Goal: Task Accomplishment & Management: Complete application form

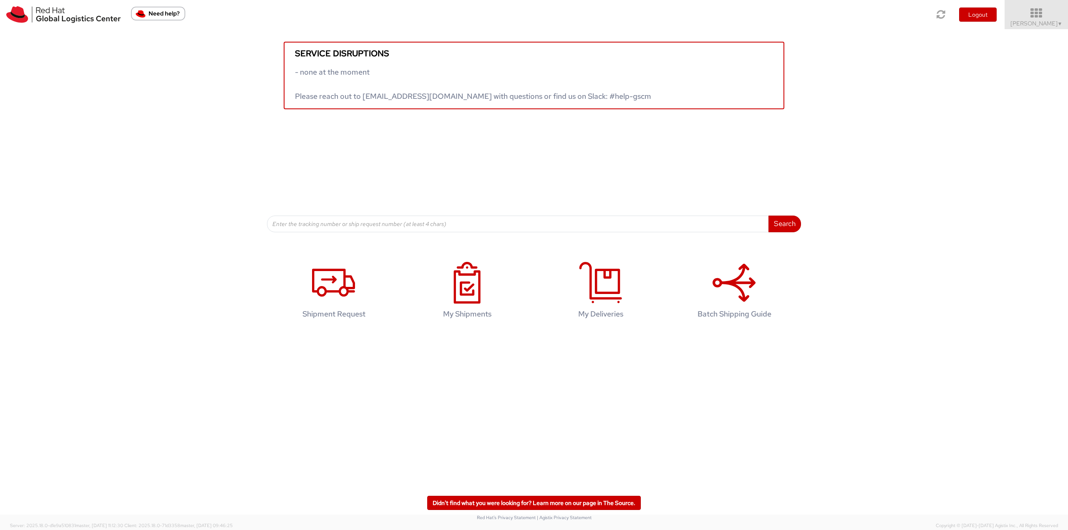
click at [1036, 17] on icon at bounding box center [1036, 14] width 73 height 12
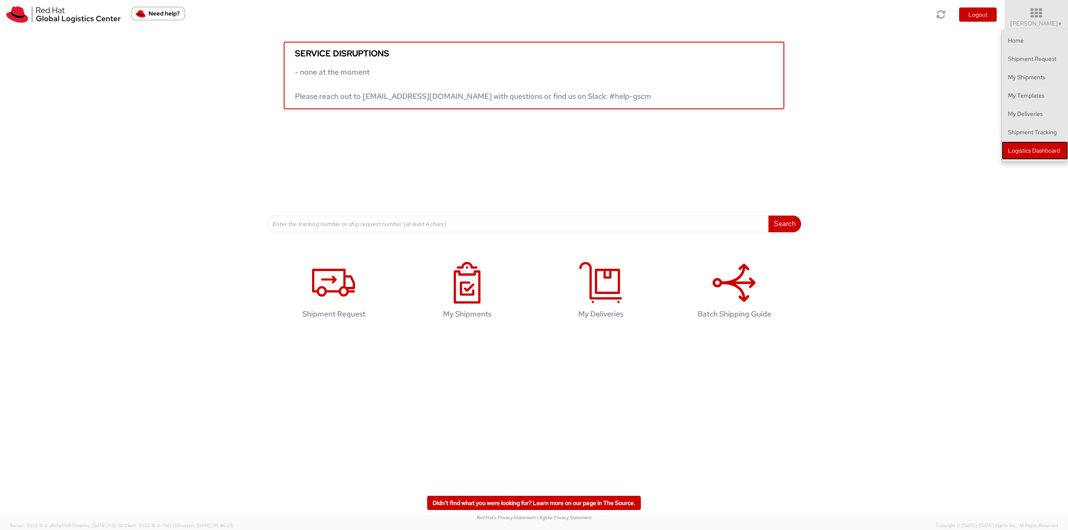
click at [1031, 153] on link "Logistics Dashboard" at bounding box center [1034, 150] width 66 height 18
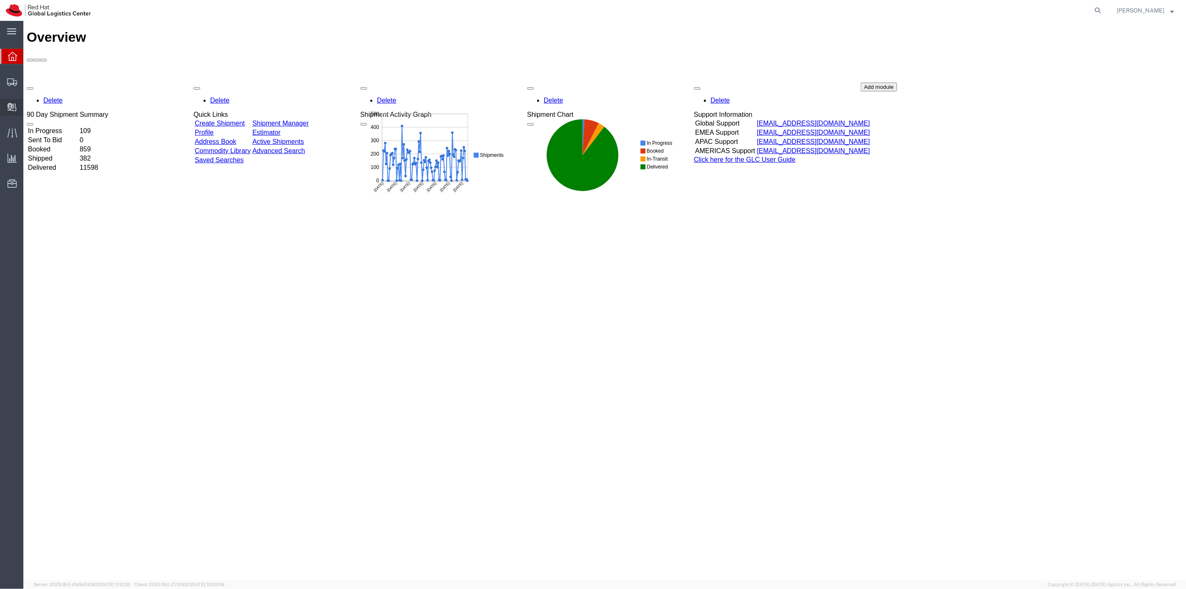
click at [0, 0] on span "Create Delivery" at bounding box center [0, 0] width 0 height 0
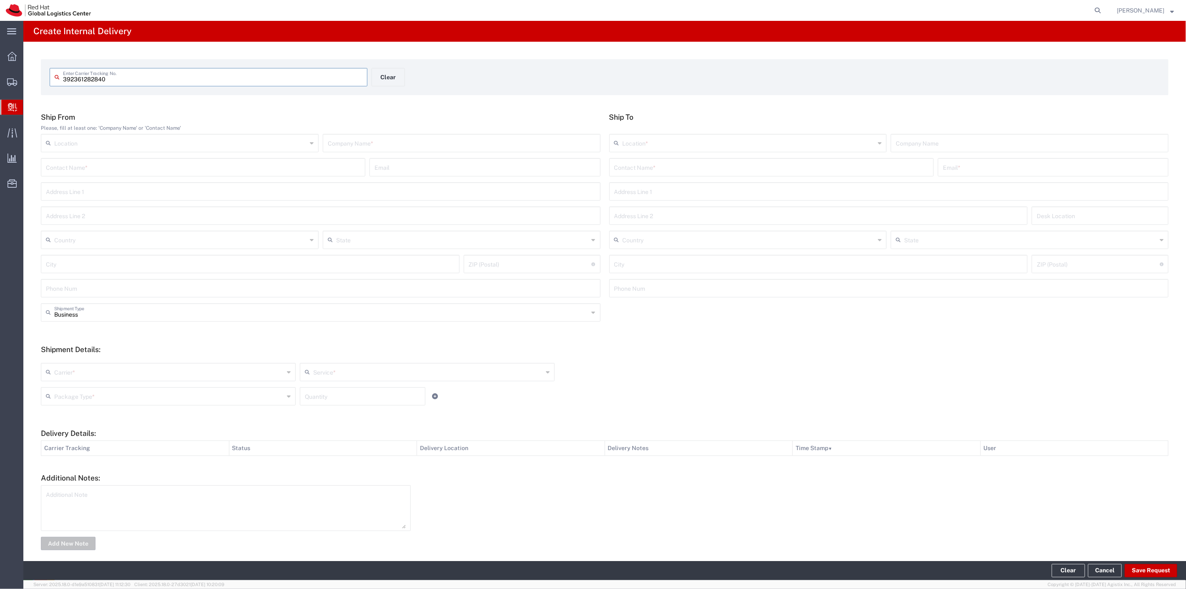
type input "392361282840"
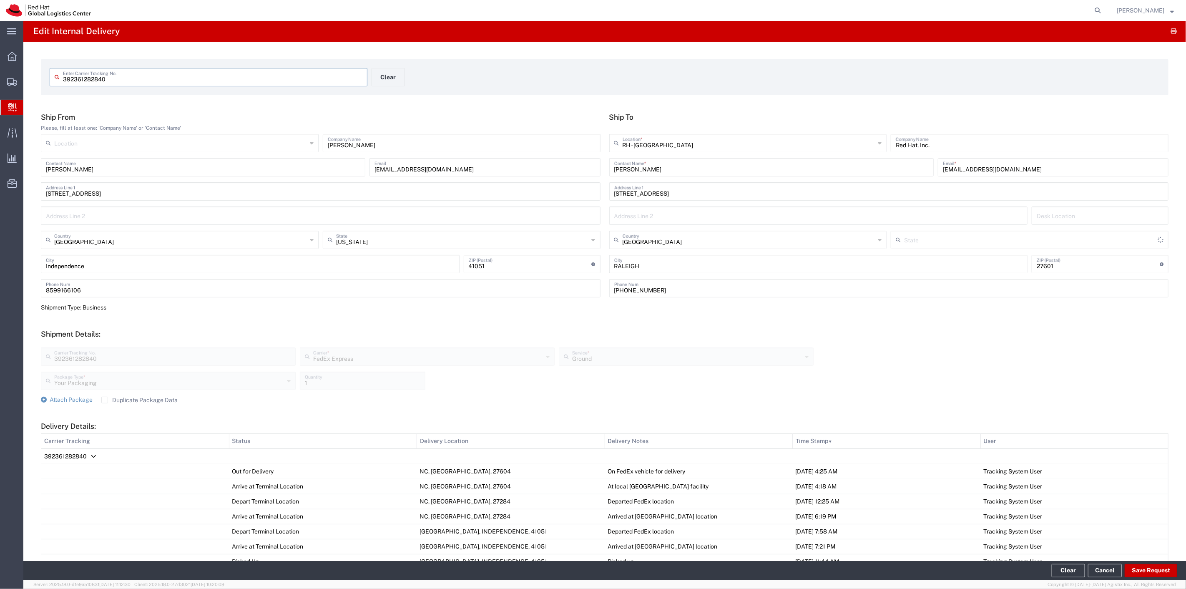
type input "[US_STATE]"
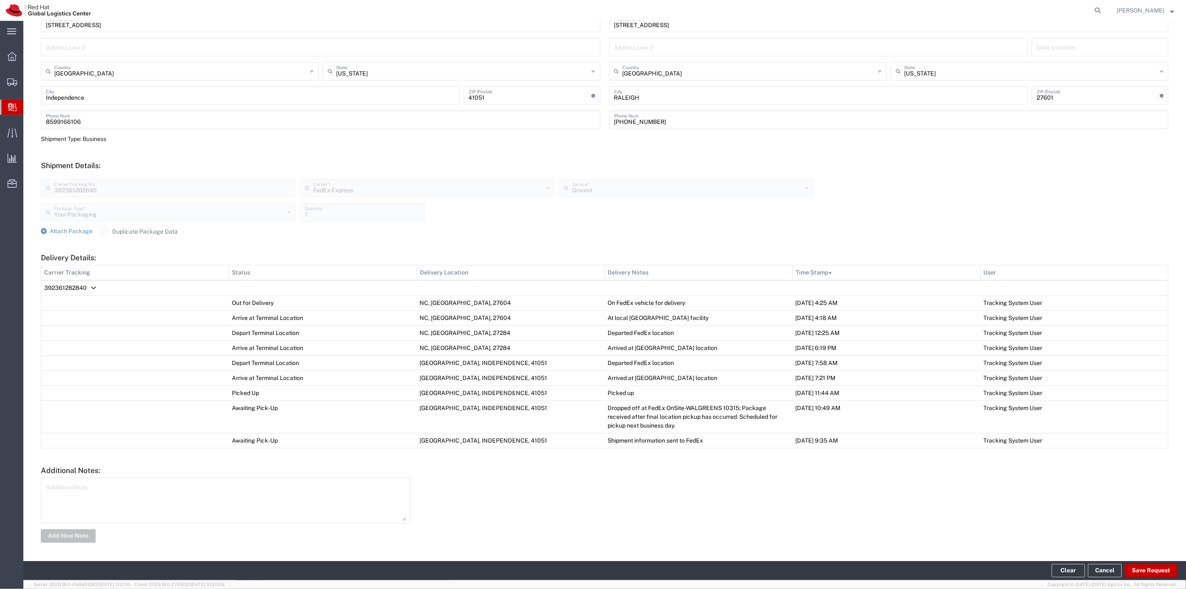
scroll to position [169, 0]
click at [106, 233] on label "Duplicate Package Data" at bounding box center [139, 231] width 76 height 7
click at [105, 231] on input "Duplicate Package Data" at bounding box center [105, 231] width 0 height 0
click at [1149, 571] on button "Save Request" at bounding box center [1151, 570] width 53 height 13
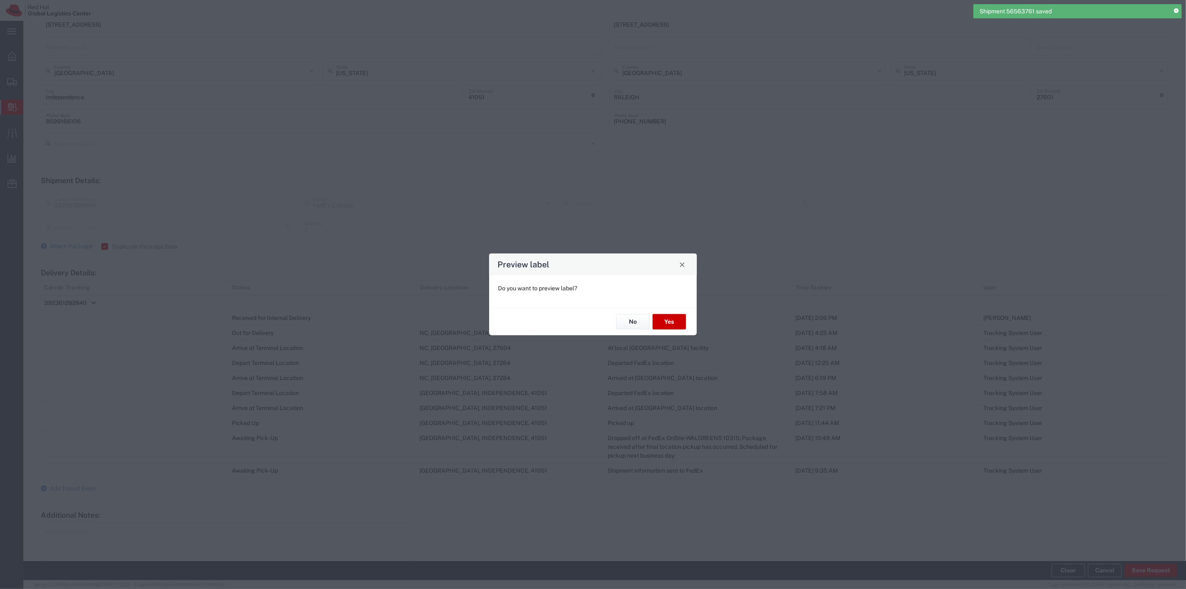
type input "Ground"
type input "Your Packaging"
click at [639, 318] on button "No" at bounding box center [632, 321] width 33 height 15
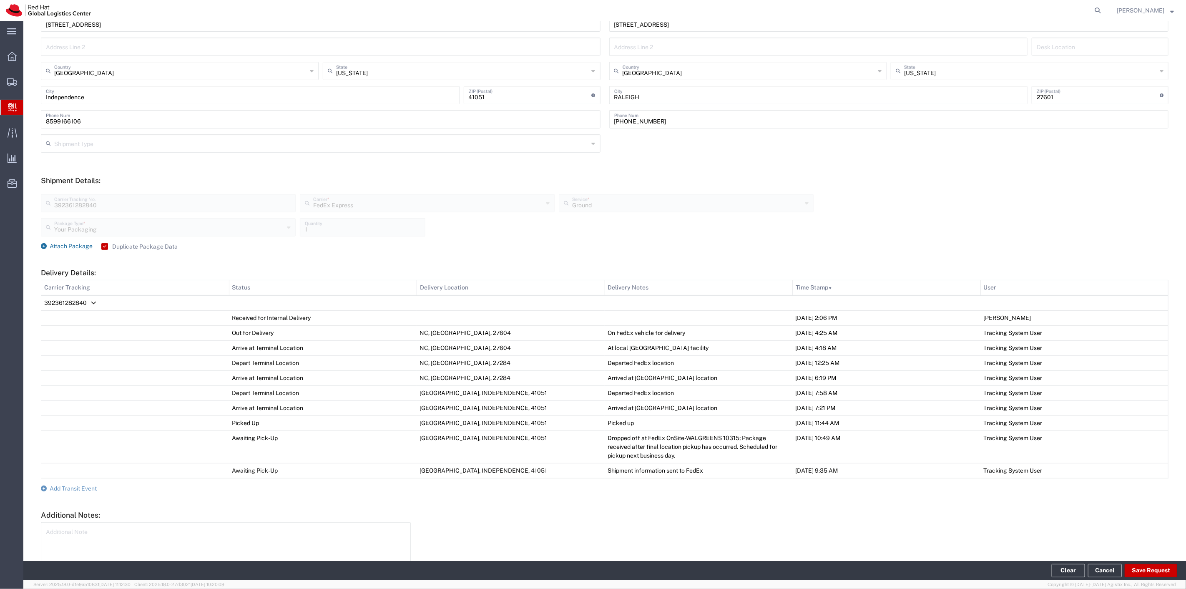
click at [60, 248] on span "Attach Package" at bounding box center [71, 246] width 43 height 7
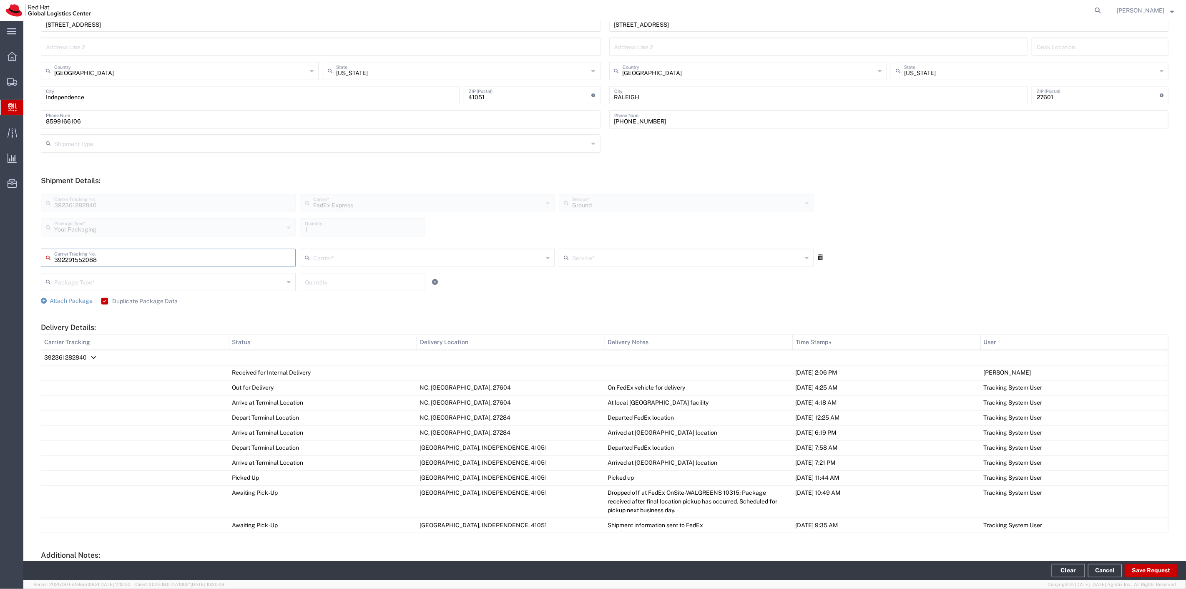
type input "392291552088"
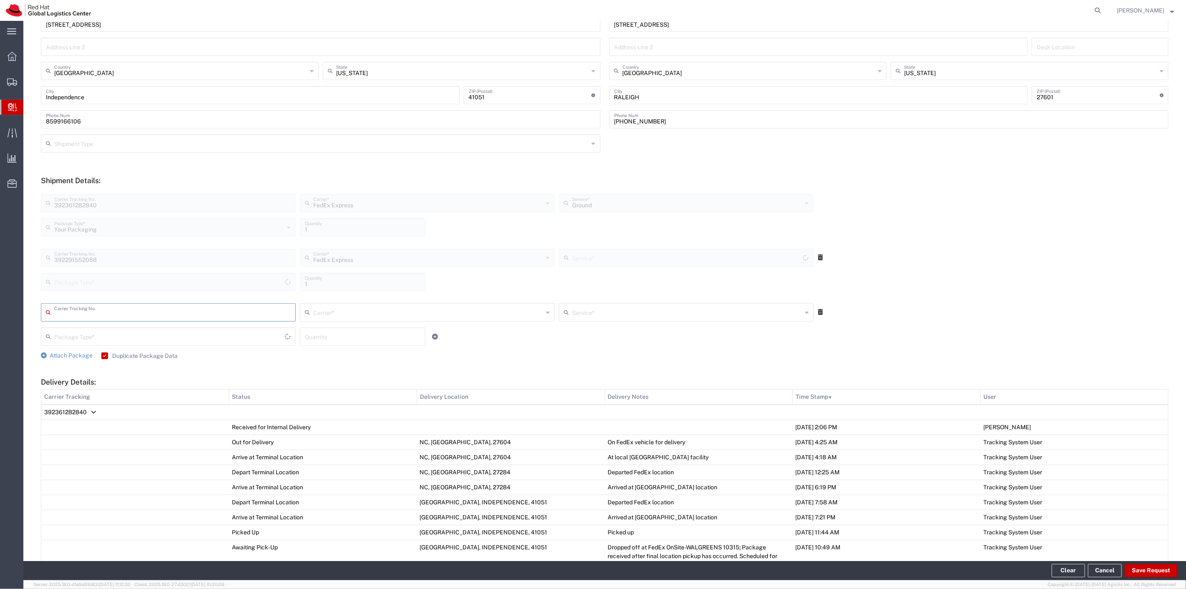
type input "Your Packaging"
type input "Ground"
type input "392625638000"
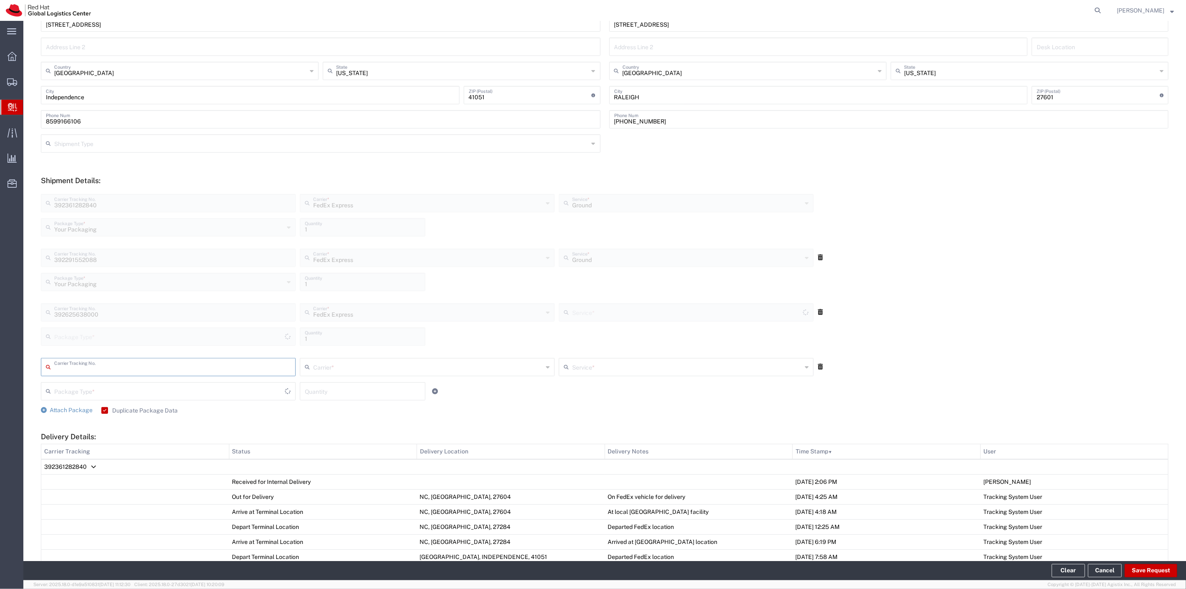
type input "Your Packaging"
type input "Ground"
type input "392653466920"
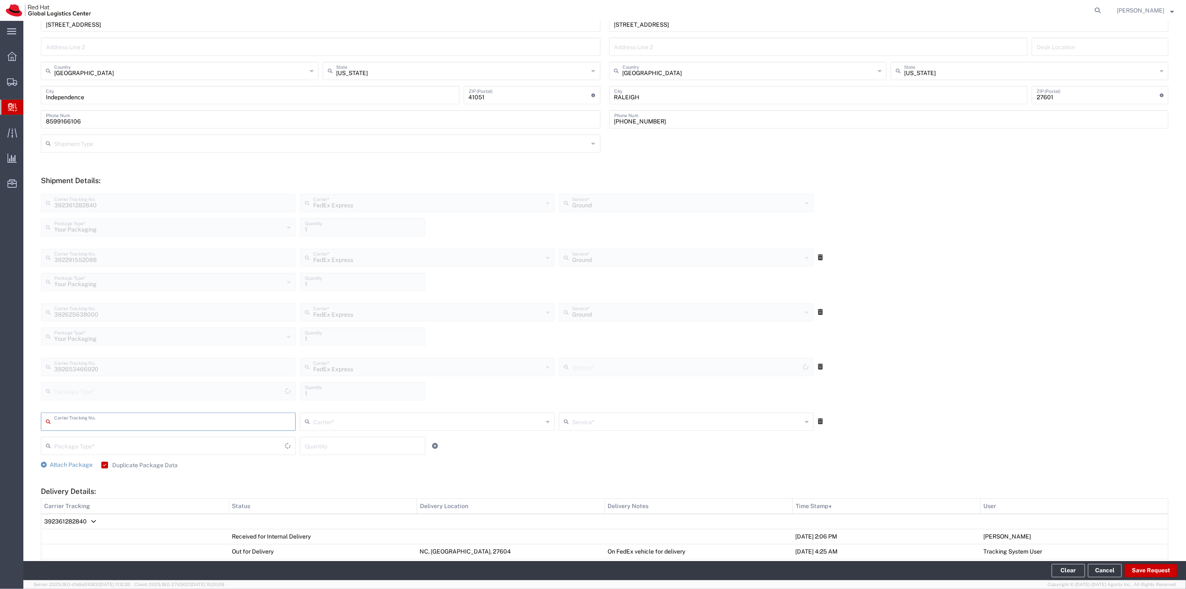
type input "Your Packaging"
type input "Ground"
type input "392470338649"
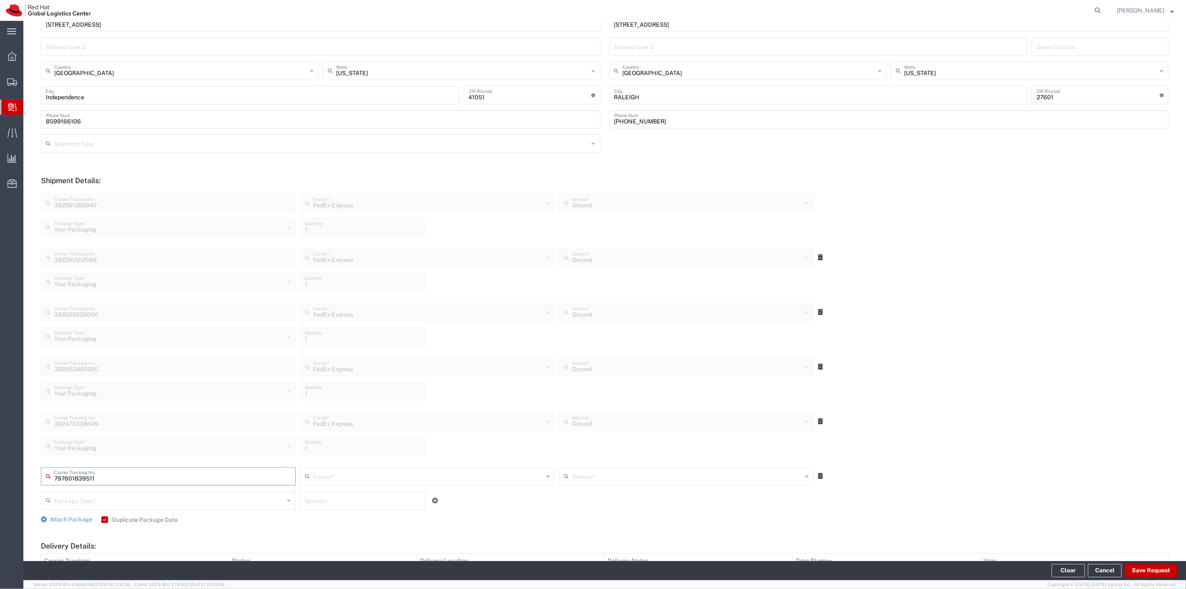
type input "797601839511"
type input "Your Packaging"
type input "Ground"
click at [818, 528] on icon at bounding box center [820, 531] width 5 height 6
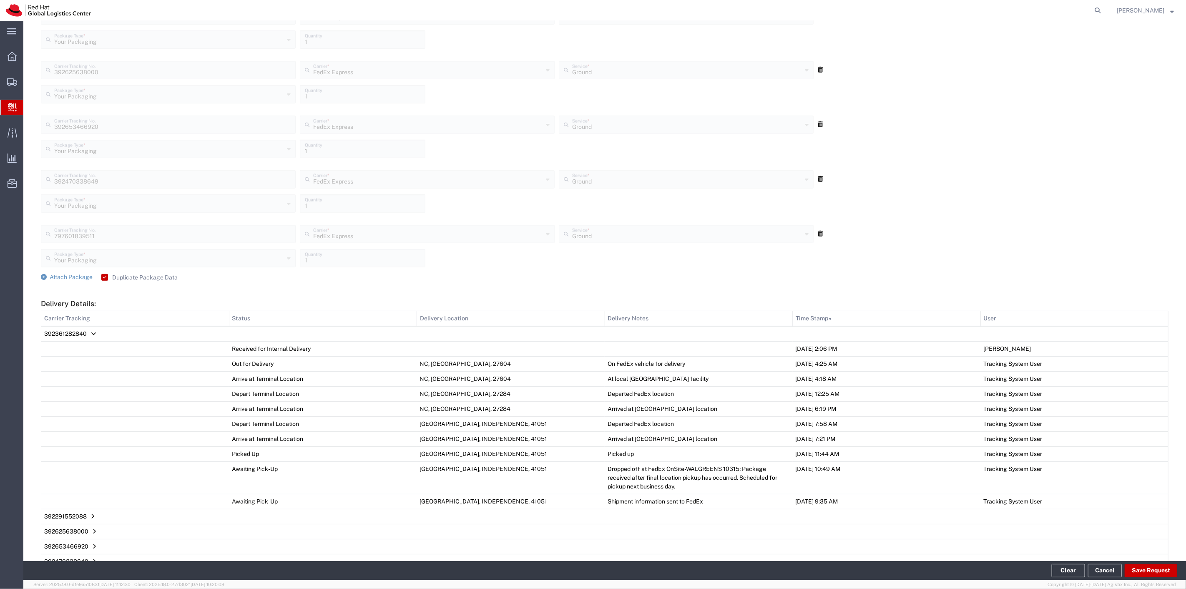
scroll to position [540, 0]
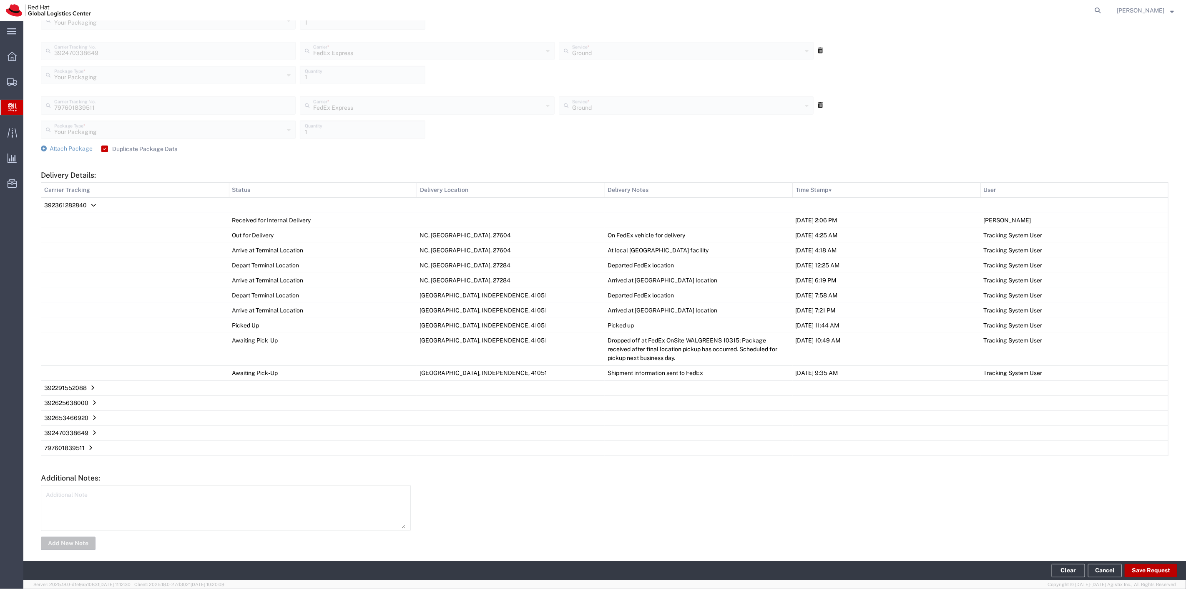
click at [1139, 568] on button "Save Request" at bounding box center [1151, 570] width 53 height 13
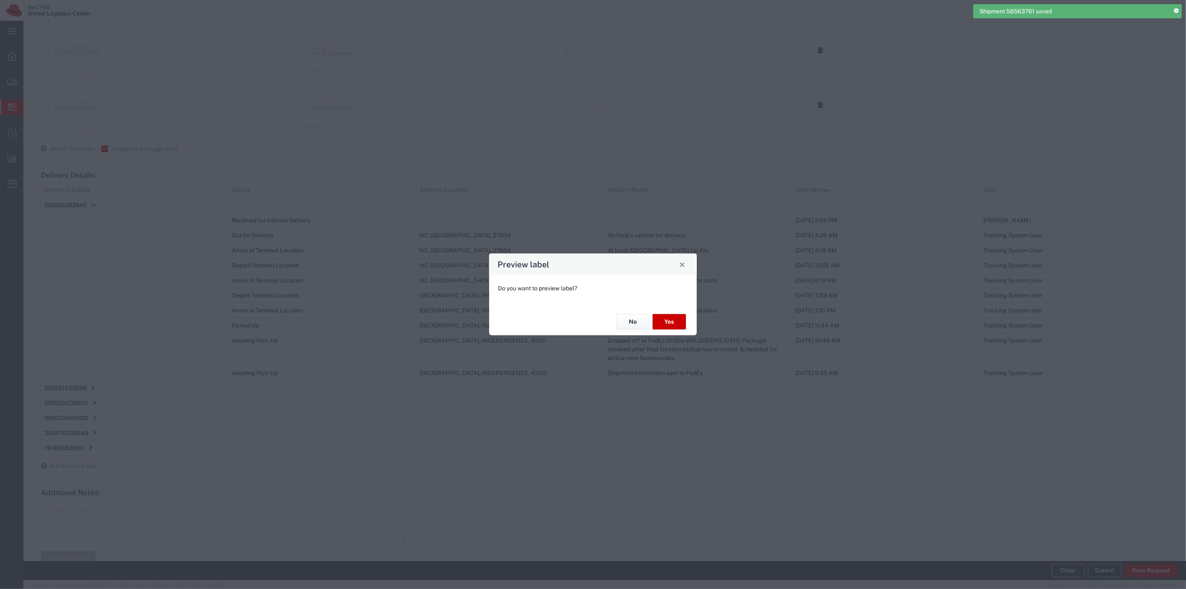
type input "Your Packaging"
type input "Ground"
type input "Your Packaging"
type input "Ground"
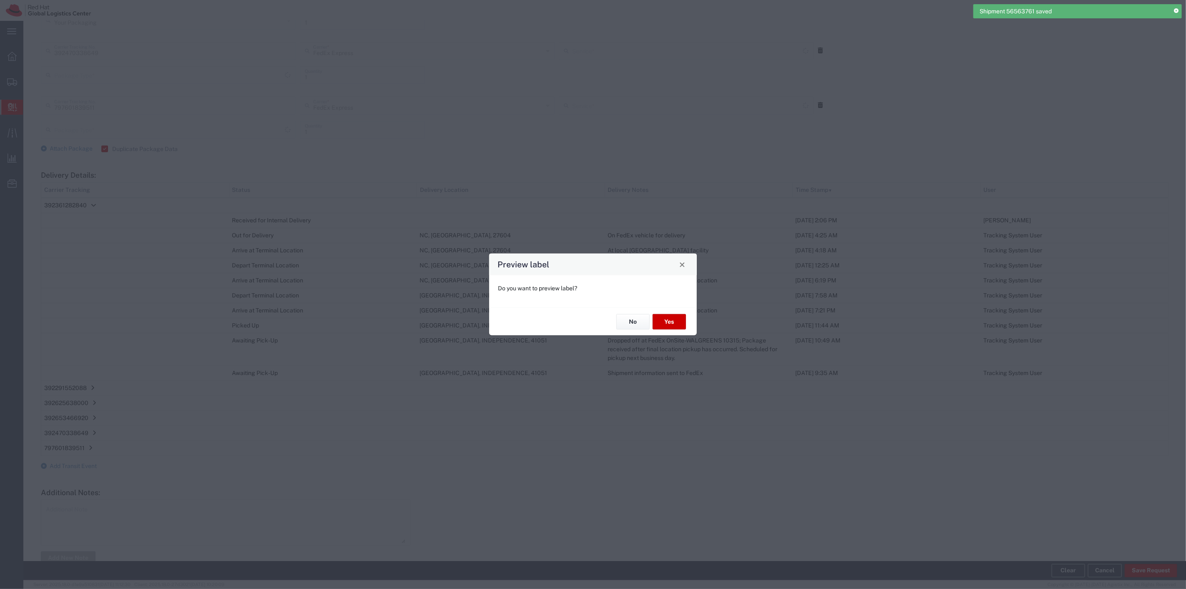
type input "Your Packaging"
type input "Ground"
type input "Your Packaging"
type input "Ground"
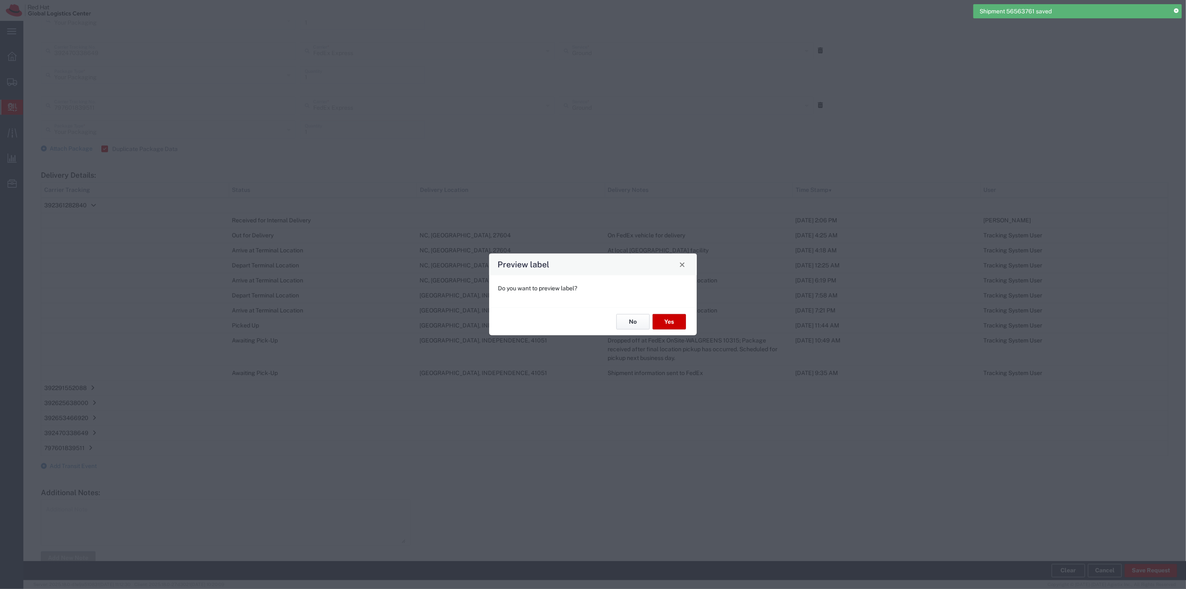
click at [630, 320] on button "No" at bounding box center [632, 321] width 33 height 15
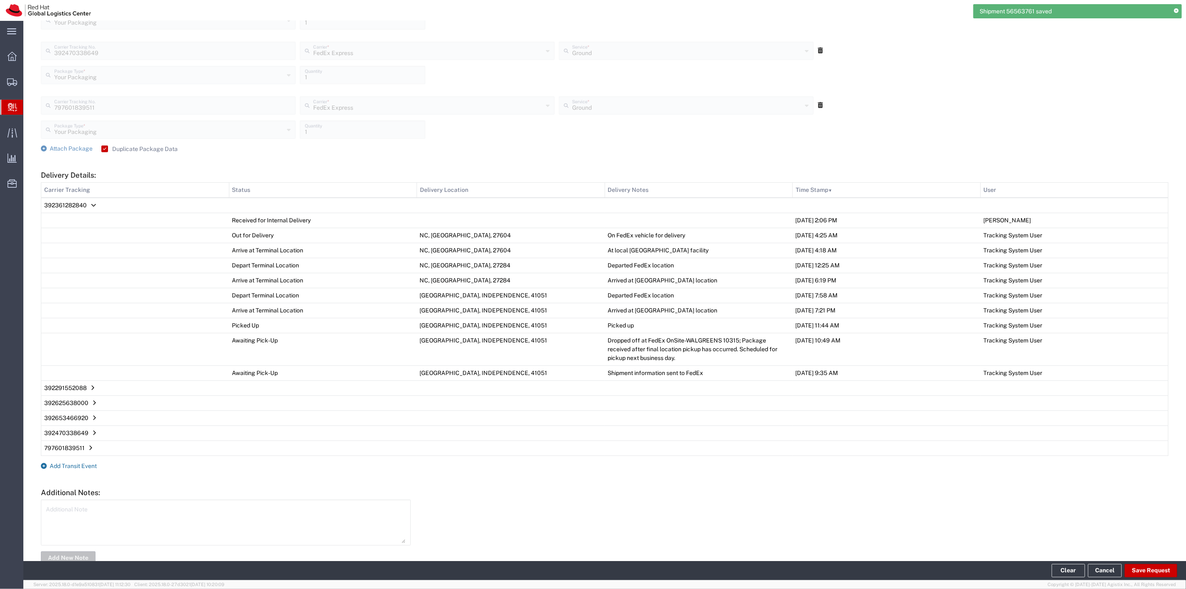
click at [73, 468] on span "Add Transit Event" at bounding box center [73, 466] width 47 height 7
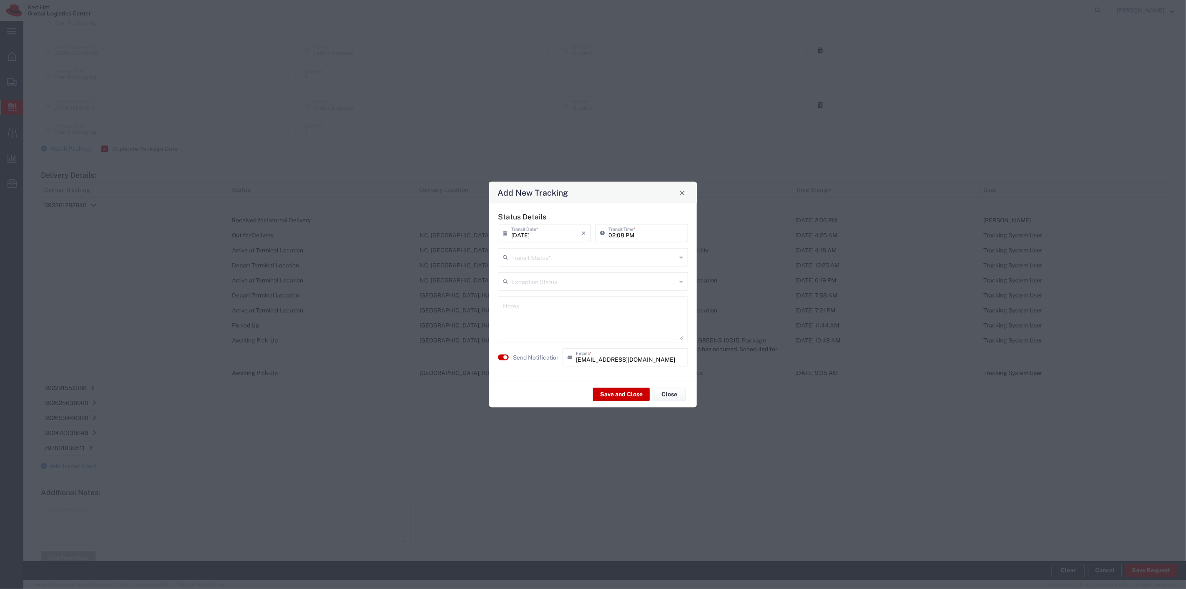
click at [606, 257] on input "text" at bounding box center [593, 256] width 165 height 15
click at [565, 274] on span "Delivery Confirmation" at bounding box center [593, 275] width 189 height 13
type input "Delivery Confirmation"
click at [506, 357] on small "button" at bounding box center [505, 357] width 4 height 4
click at [548, 318] on textarea at bounding box center [593, 319] width 180 height 41
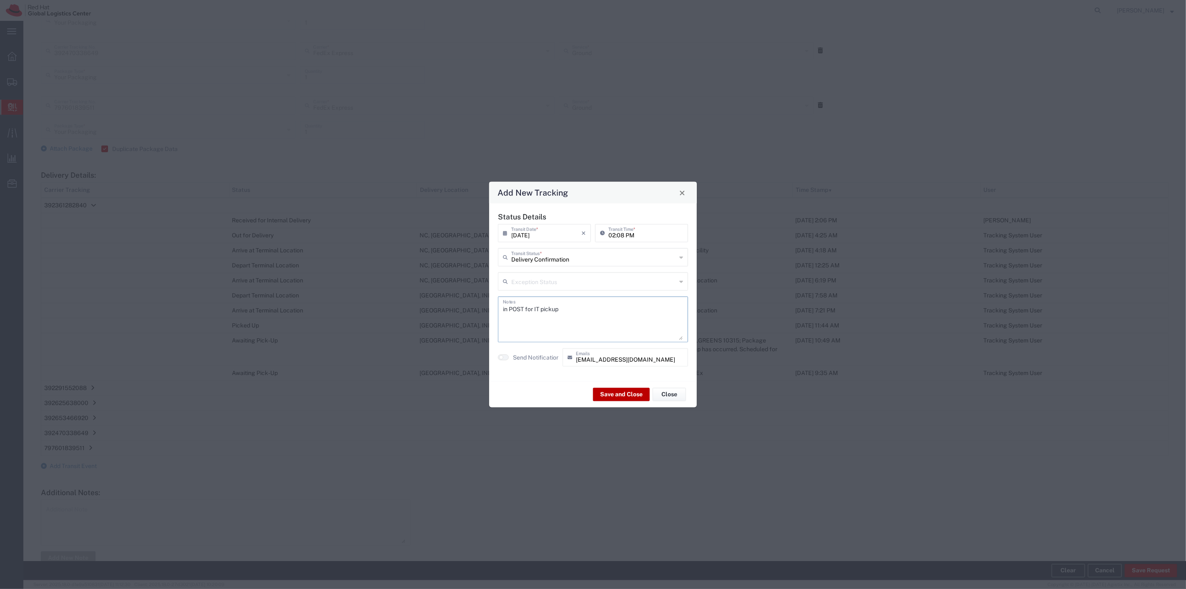
type textarea "in POST for IT pickup"
click at [629, 397] on button "Save and Close" at bounding box center [621, 393] width 57 height 13
